Goal: Use online tool/utility: Utilize a website feature to perform a specific function

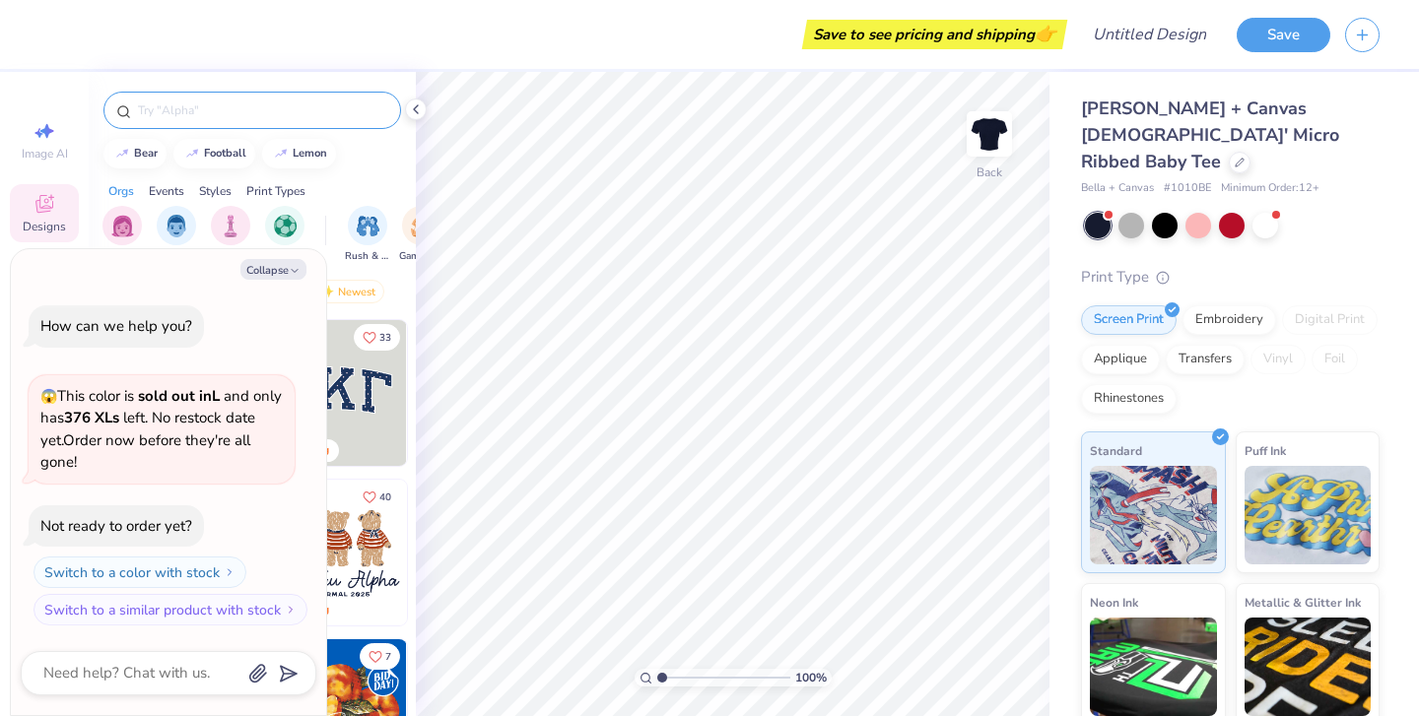
click at [296, 112] on input "text" at bounding box center [262, 111] width 252 height 20
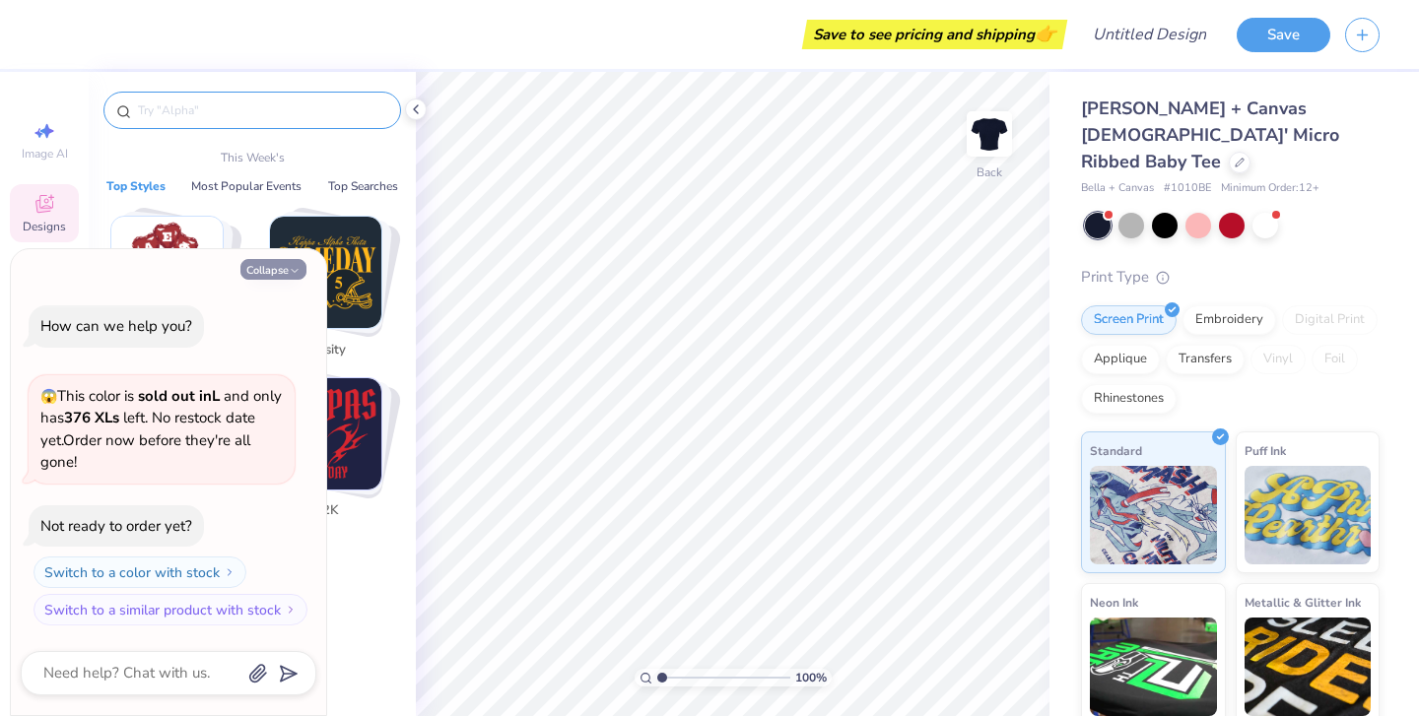
click at [280, 276] on button "Collapse" at bounding box center [273, 269] width 66 height 21
type textarea "x"
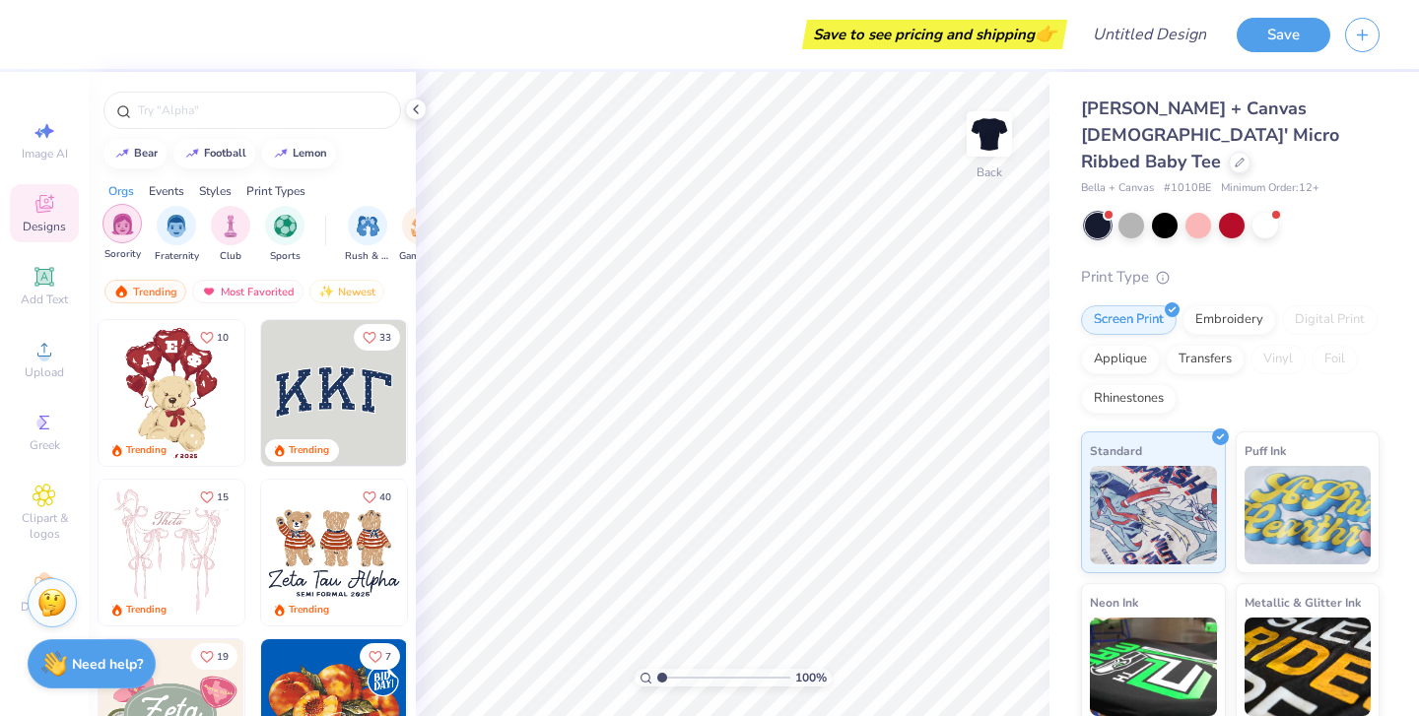
click at [118, 221] on img "filter for Sorority" at bounding box center [122, 224] width 23 height 23
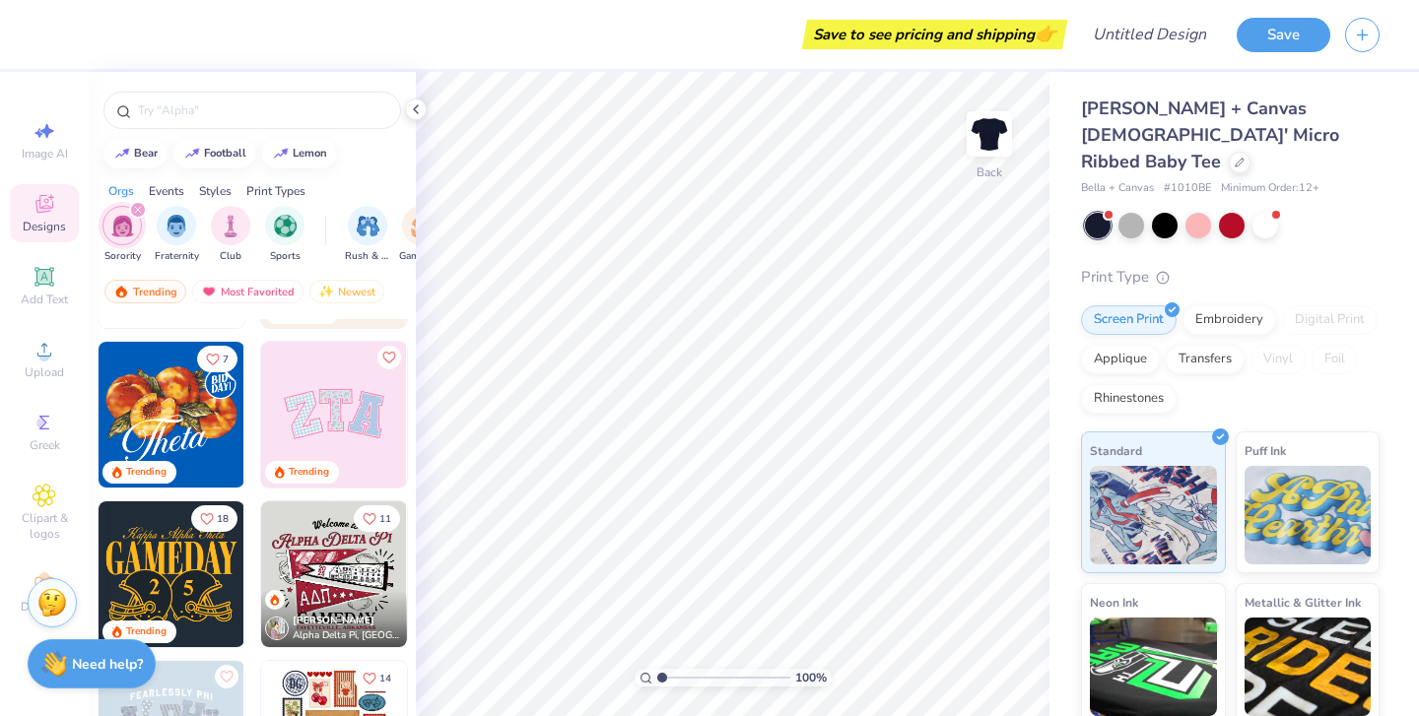
scroll to position [594, 0]
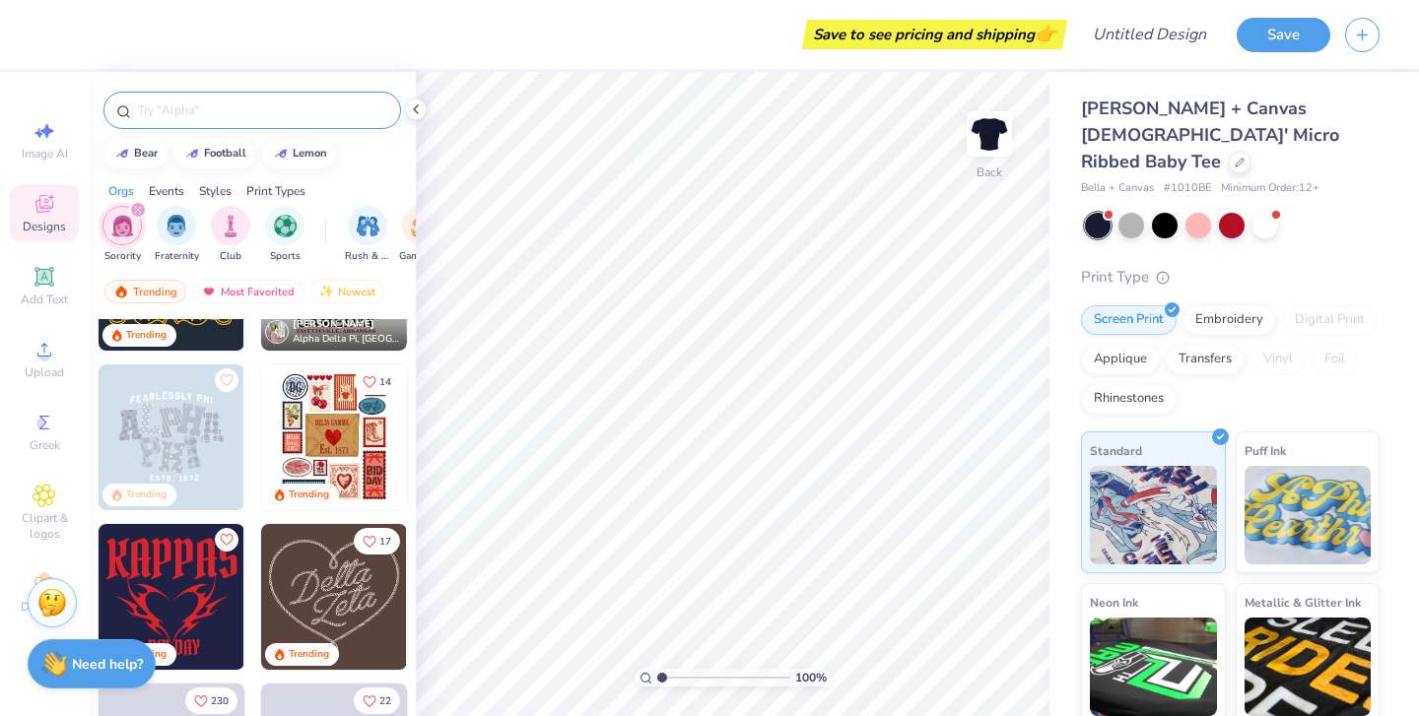
click at [261, 99] on div at bounding box center [252, 110] width 298 height 37
click at [195, 109] on input "text" at bounding box center [262, 111] width 252 height 20
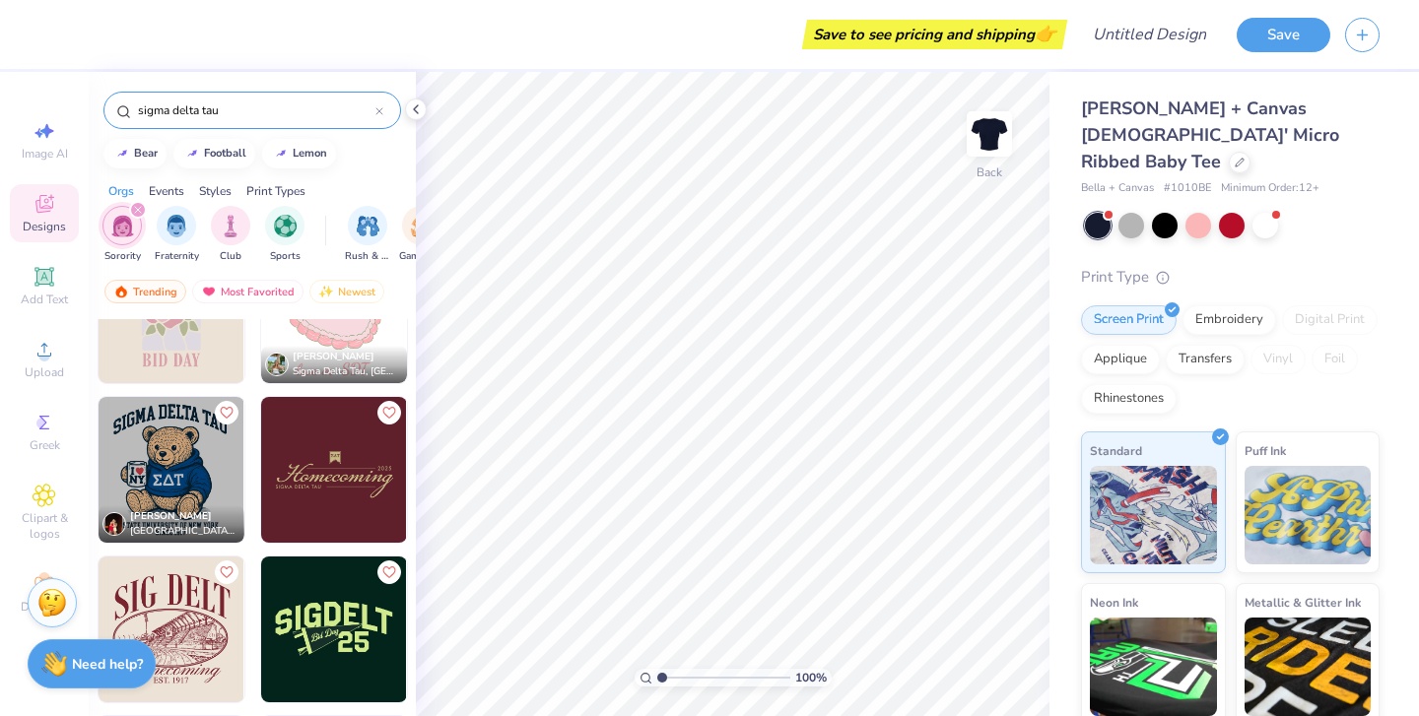
scroll to position [563, 0]
type input "sigma delta tau"
click at [164, 476] on img at bounding box center [172, 469] width 146 height 146
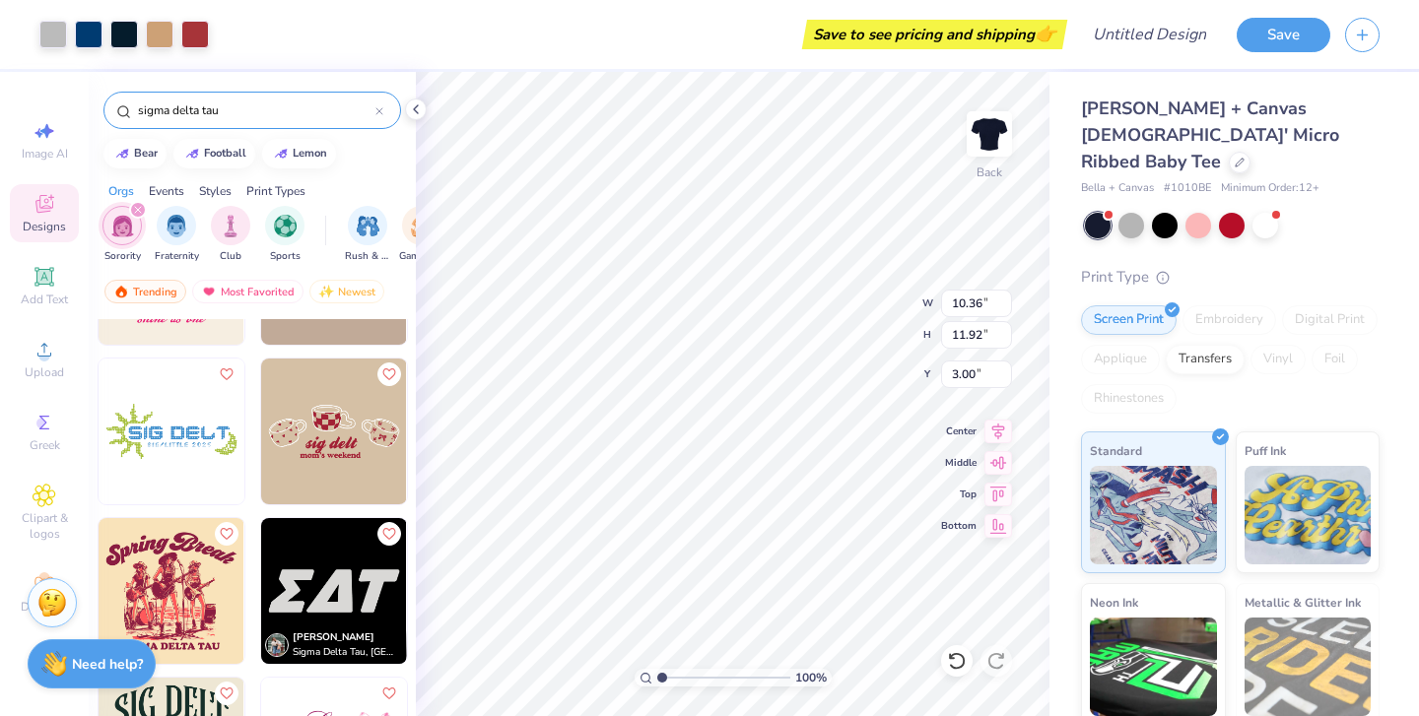
scroll to position [2382, 0]
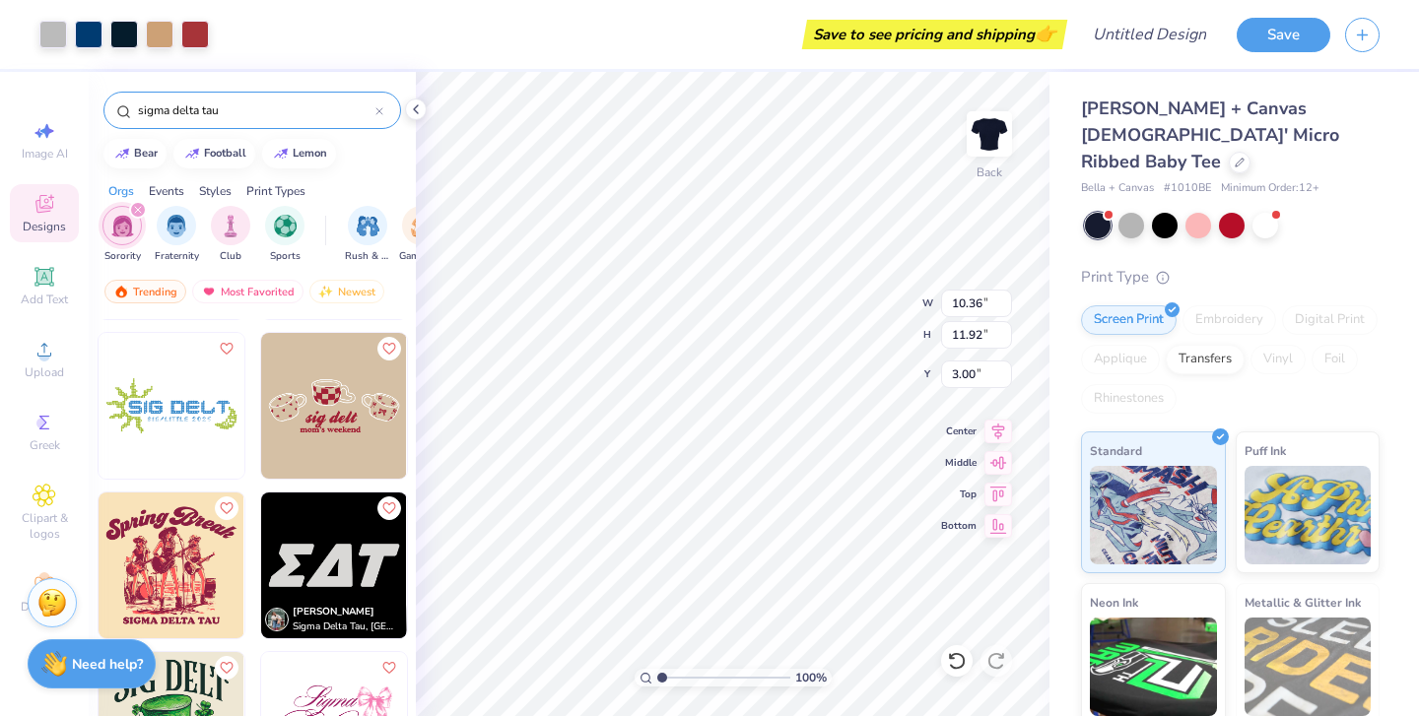
click at [335, 558] on img at bounding box center [334, 566] width 146 height 146
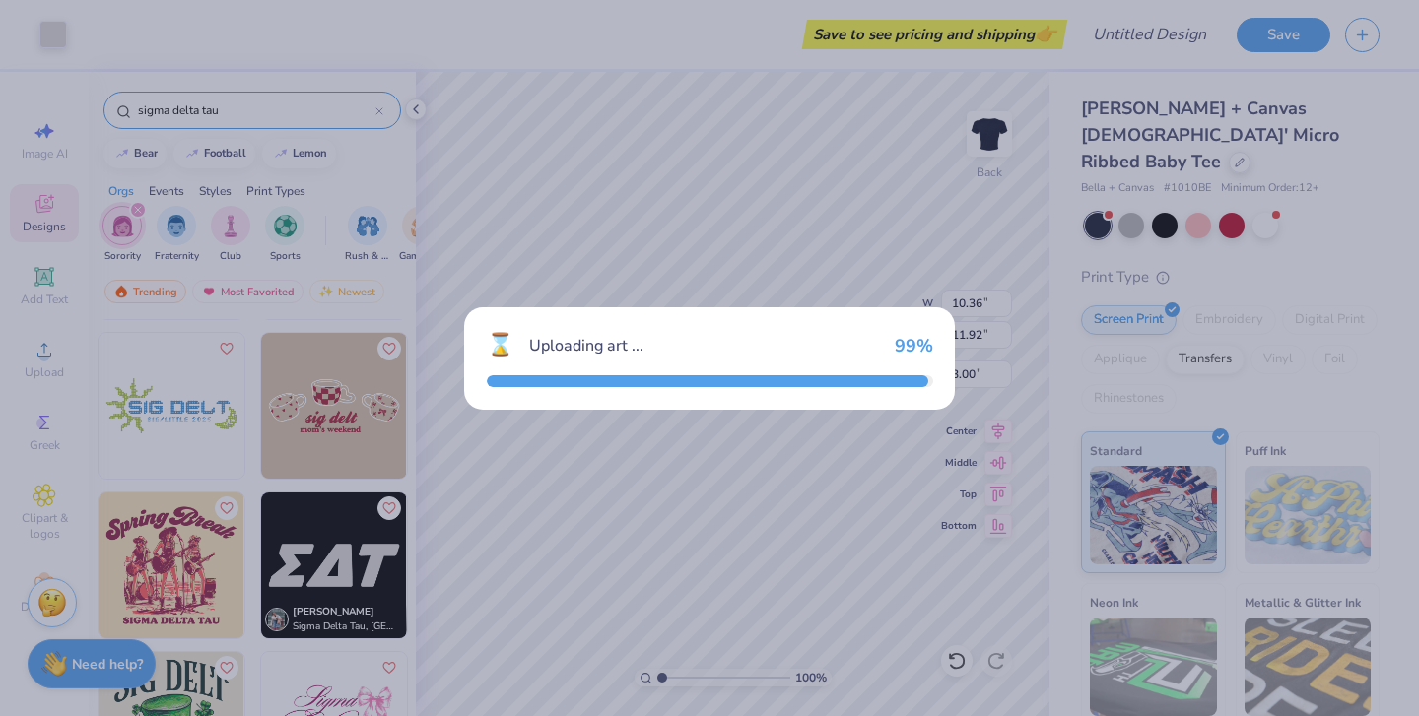
type input "2.71"
type input "0.89"
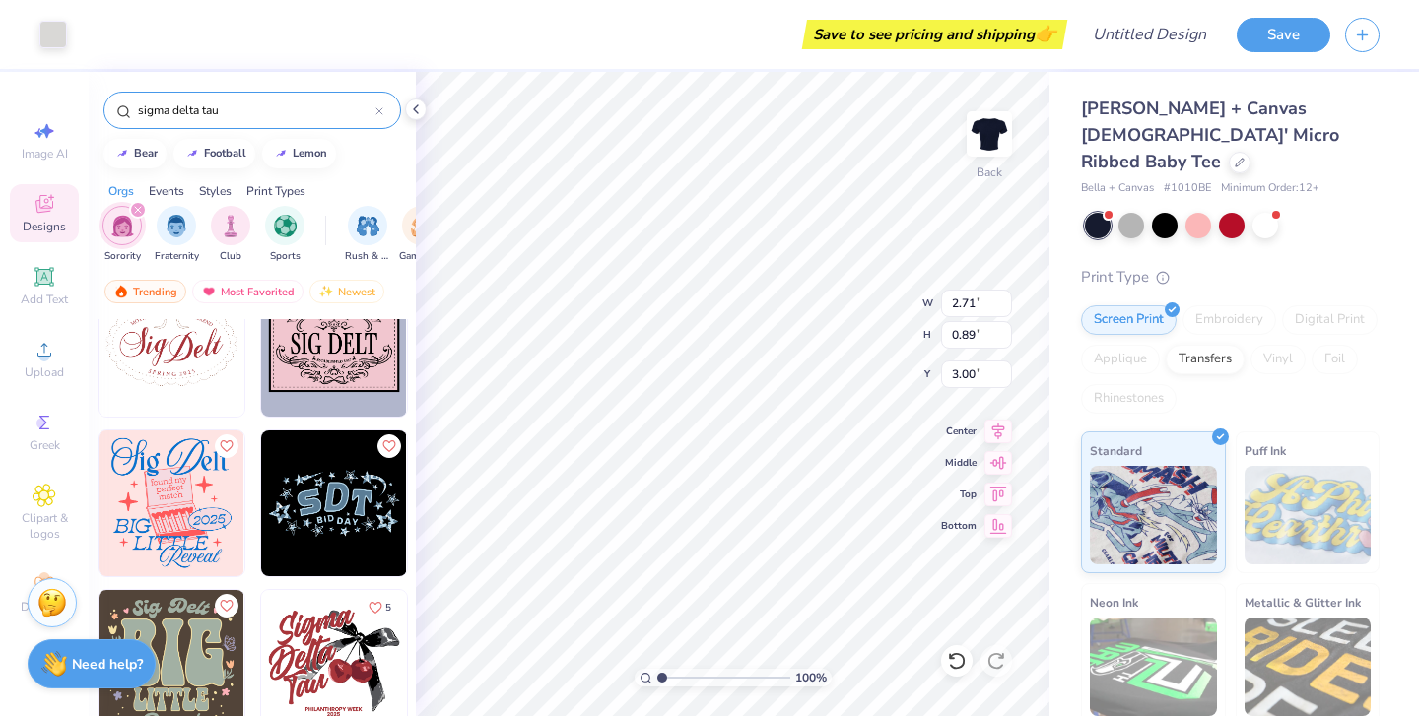
scroll to position [3255, 0]
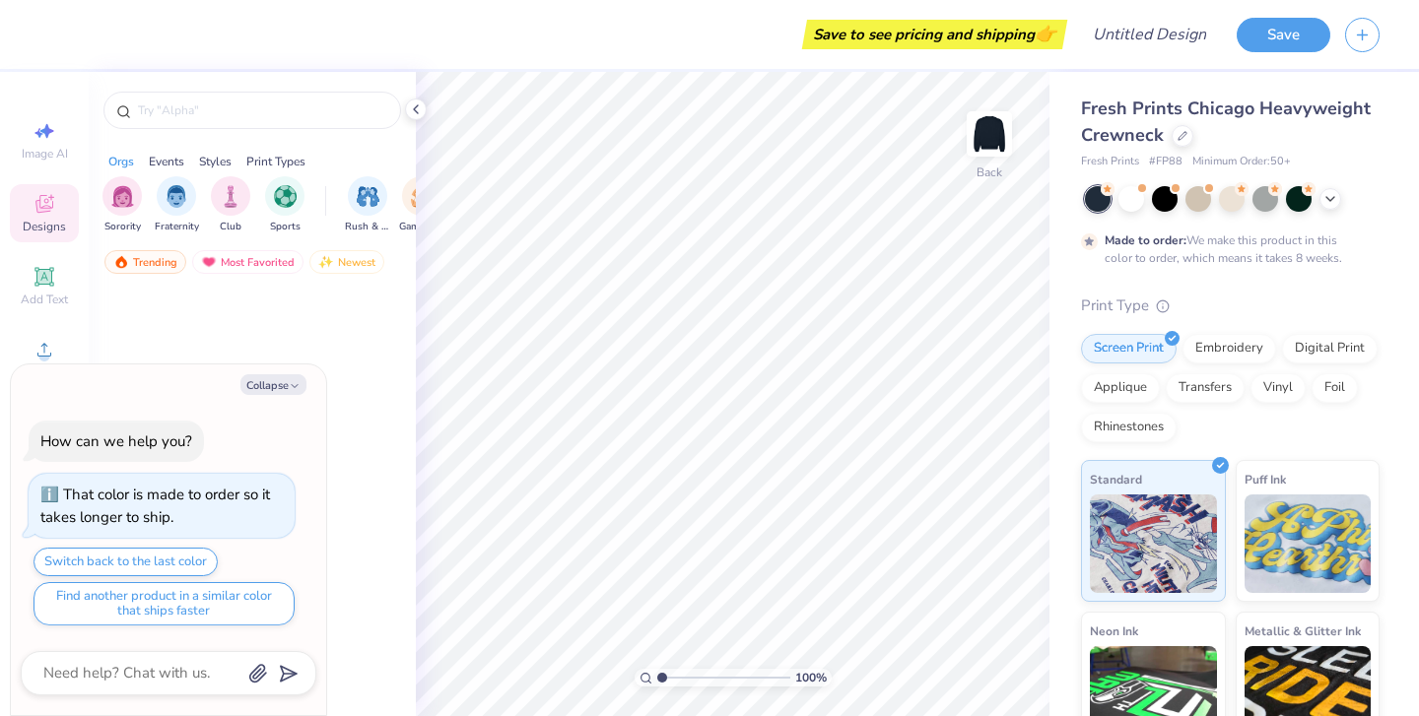
type textarea "x"
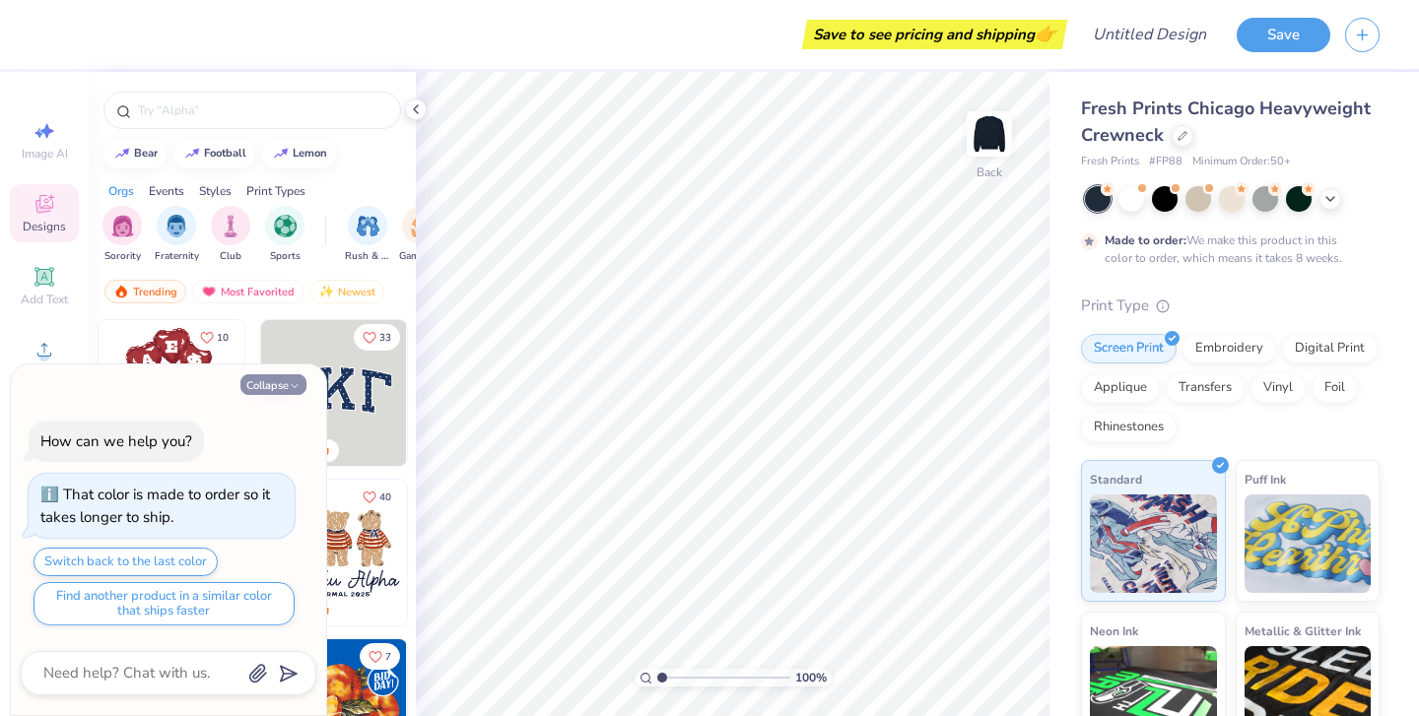
click at [286, 377] on button "Collapse" at bounding box center [273, 384] width 66 height 21
type textarea "x"
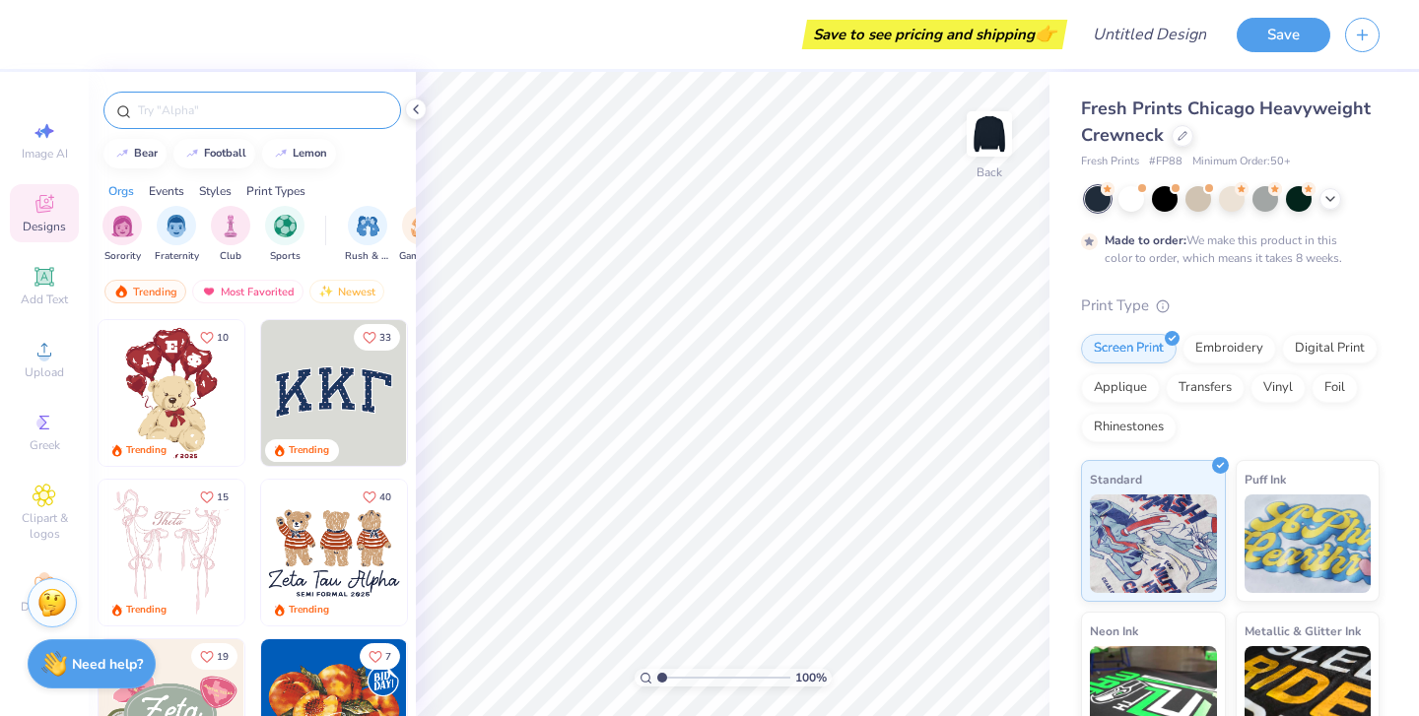
click at [267, 110] on input "text" at bounding box center [262, 111] width 252 height 20
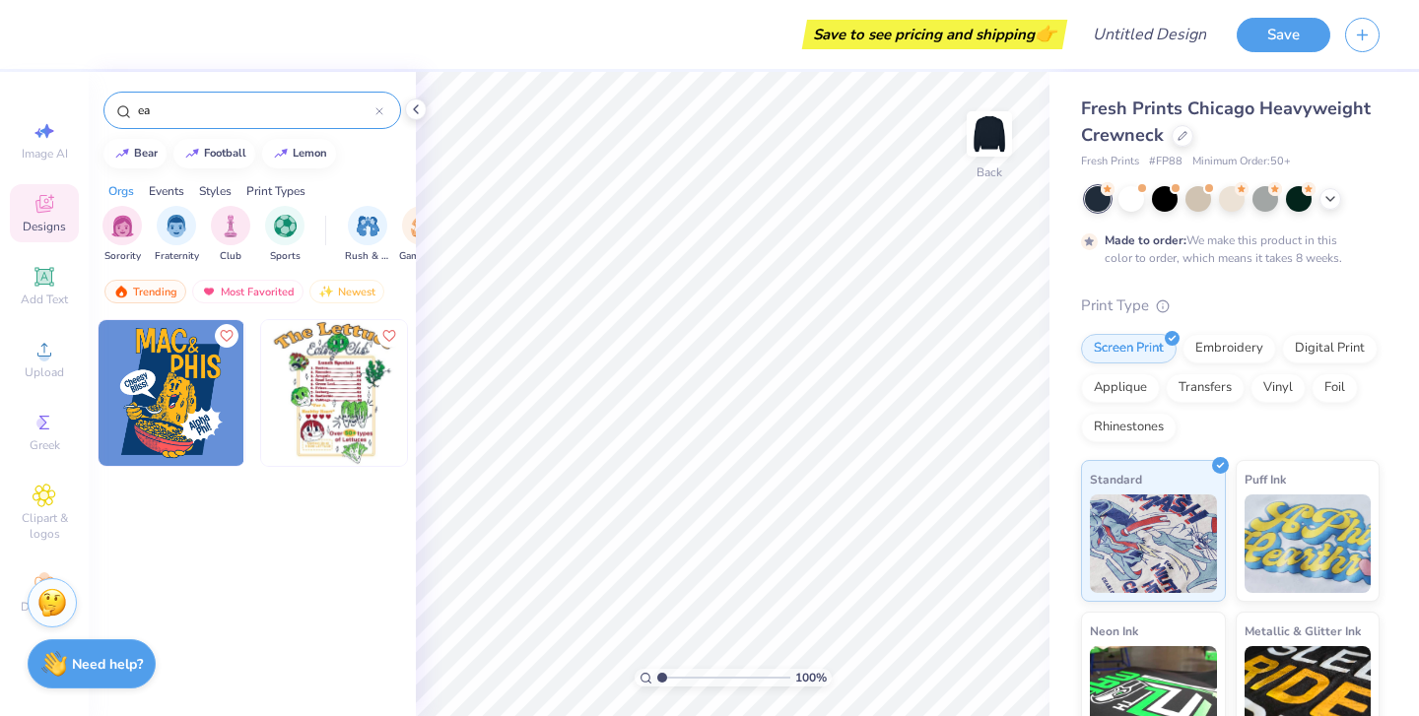
type input "e"
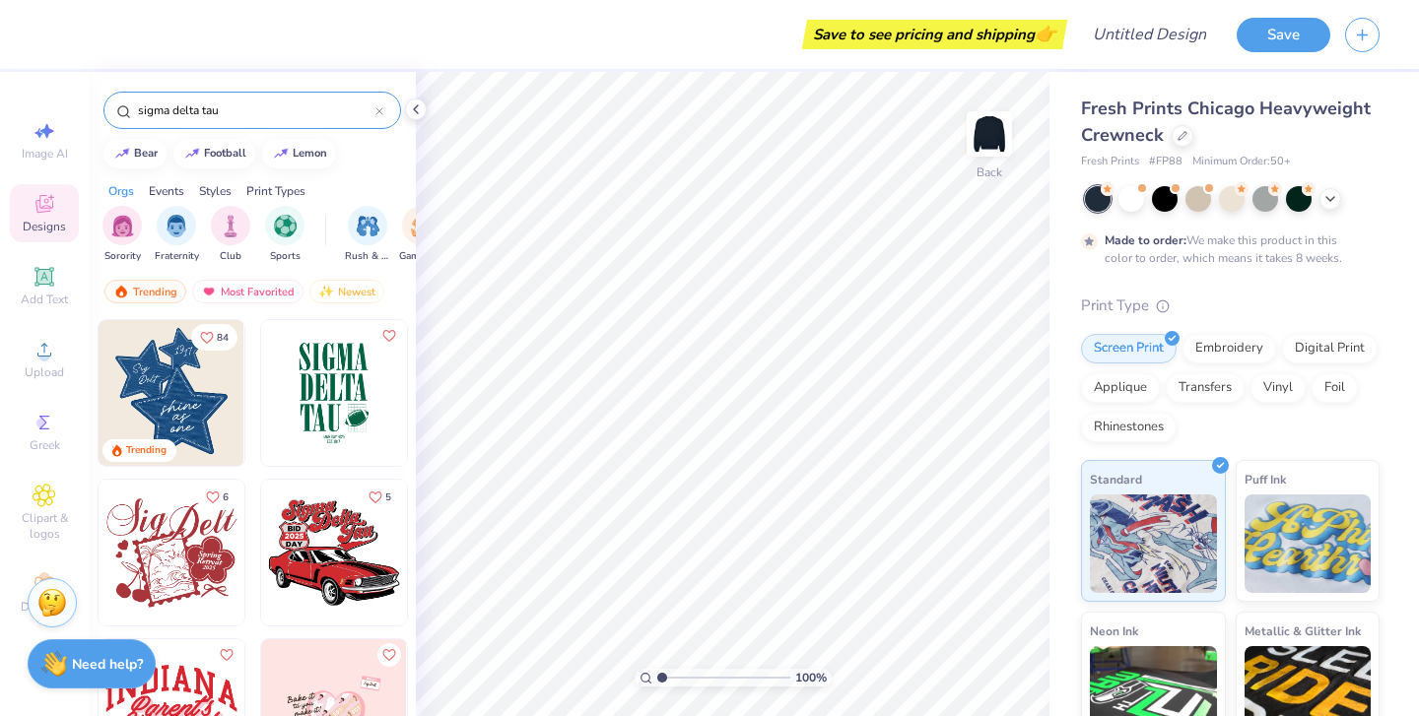
type input "sigma delta tau"
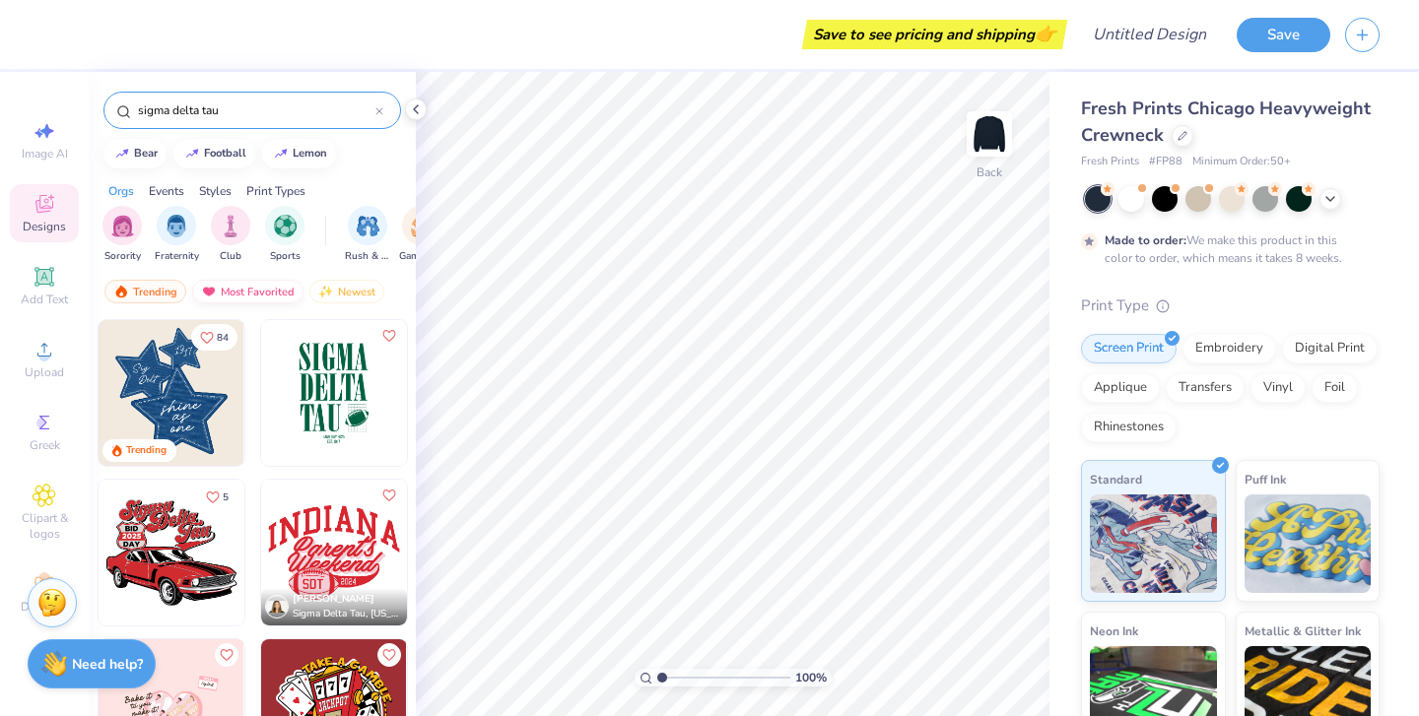
click at [246, 293] on div "Most Favorited" at bounding box center [247, 292] width 111 height 24
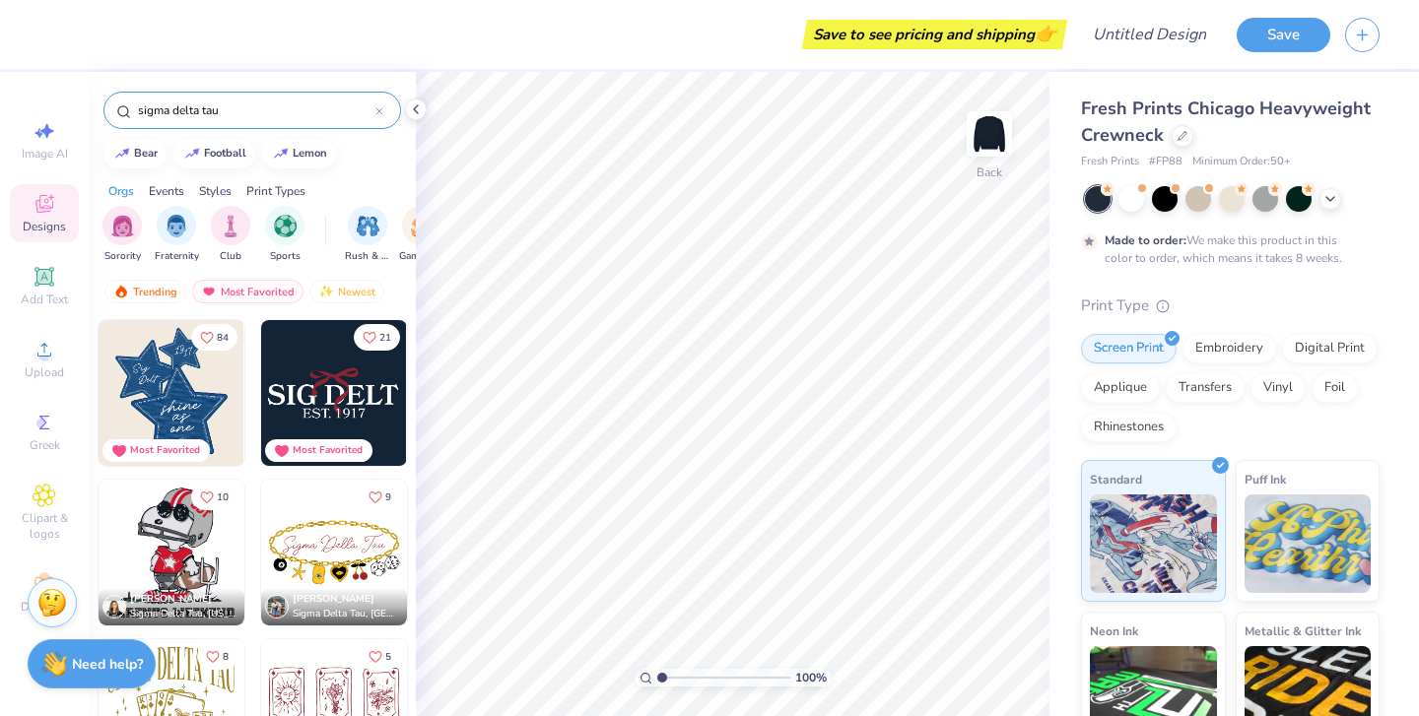
click at [260, 398] on img at bounding box center [187, 393] width 146 height 146
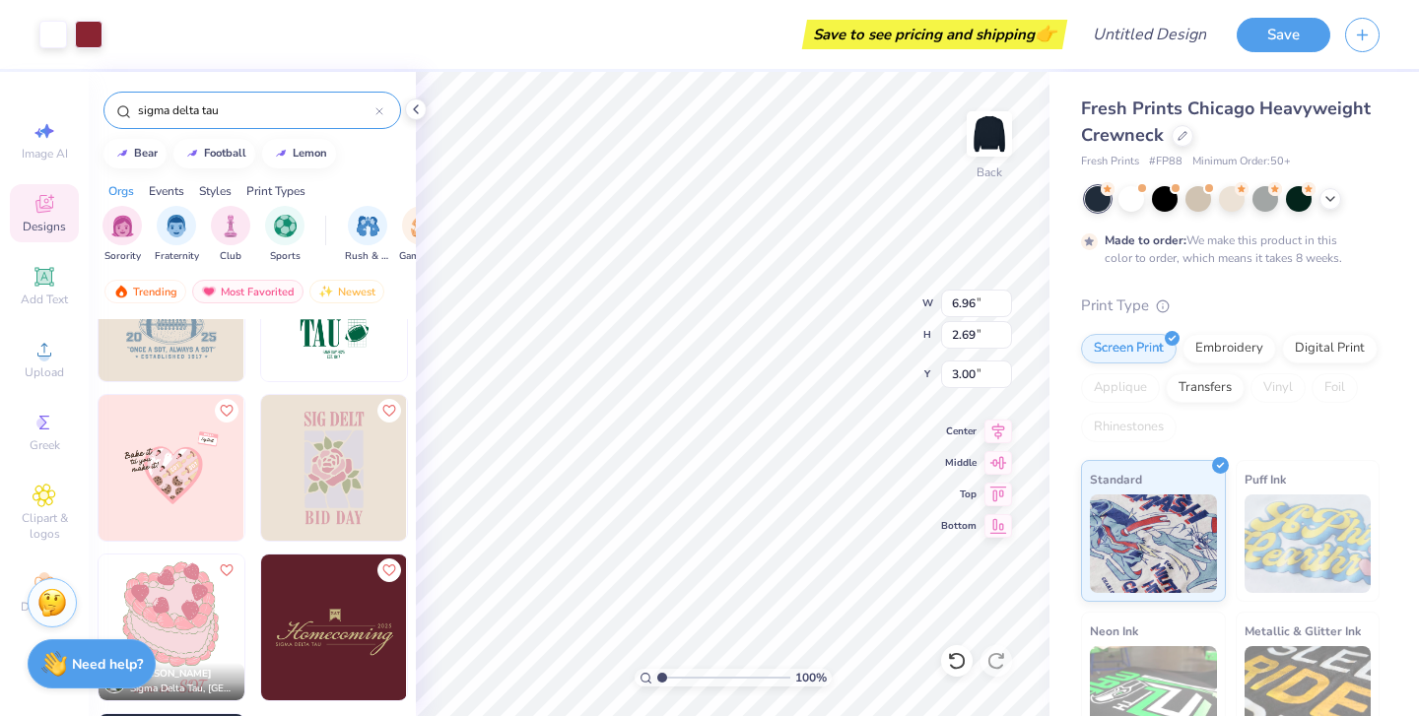
scroll to position [4797, 0]
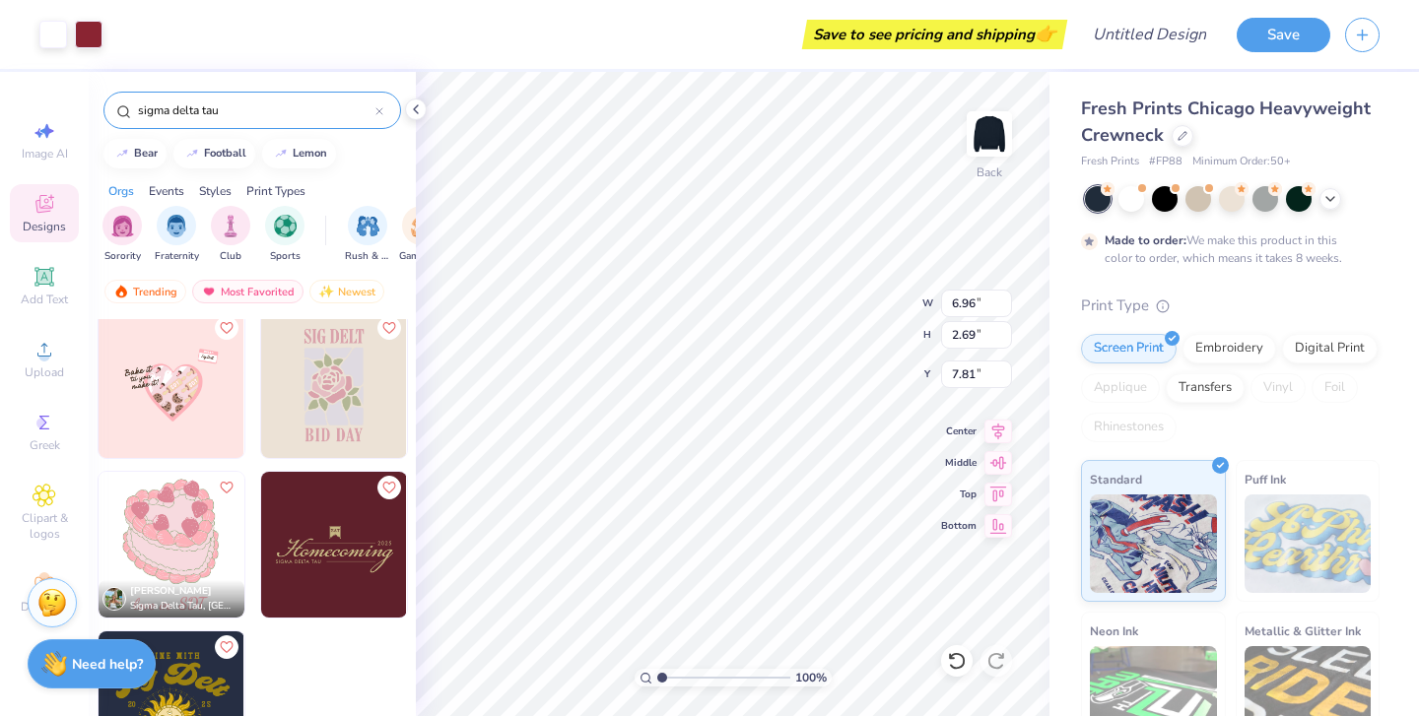
type input "7.81"
type input "9.39"
type input "3.63"
type input "5.32"
